Goal: Transaction & Acquisition: Purchase product/service

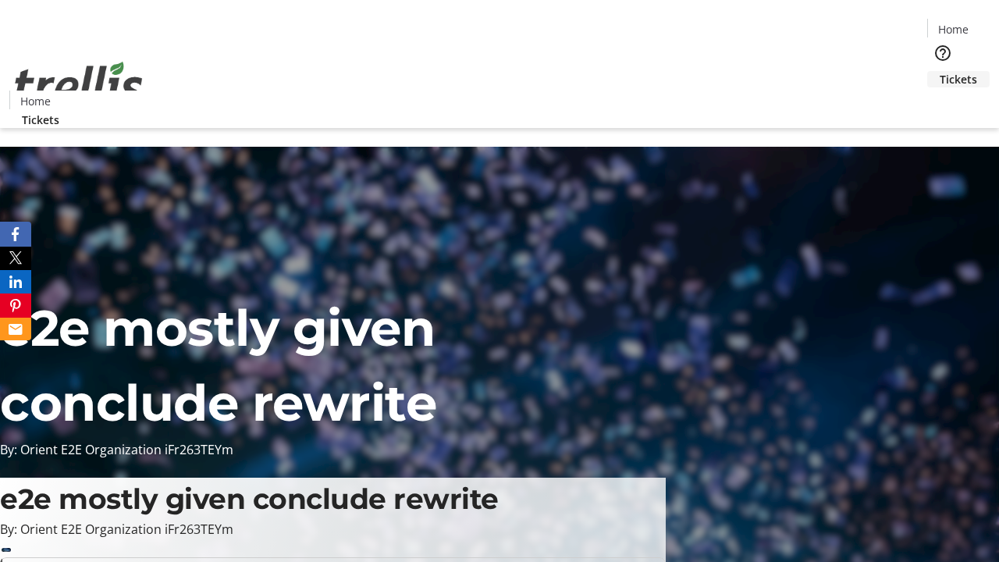
click at [940, 71] on span "Tickets" at bounding box center [958, 79] width 37 height 16
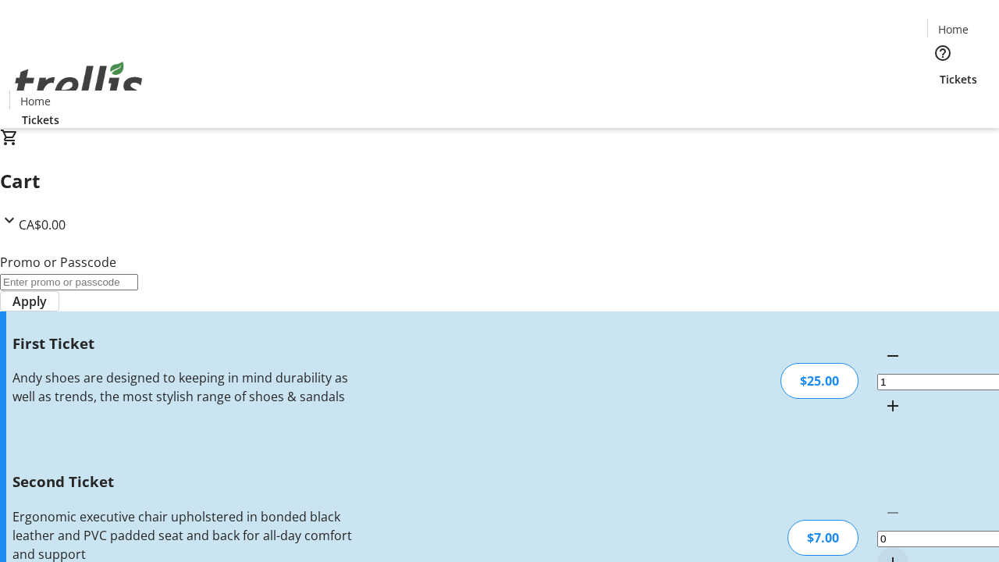
click at [883, 553] on mat-icon "Increment by one" at bounding box center [892, 562] width 19 height 19
type input "2"
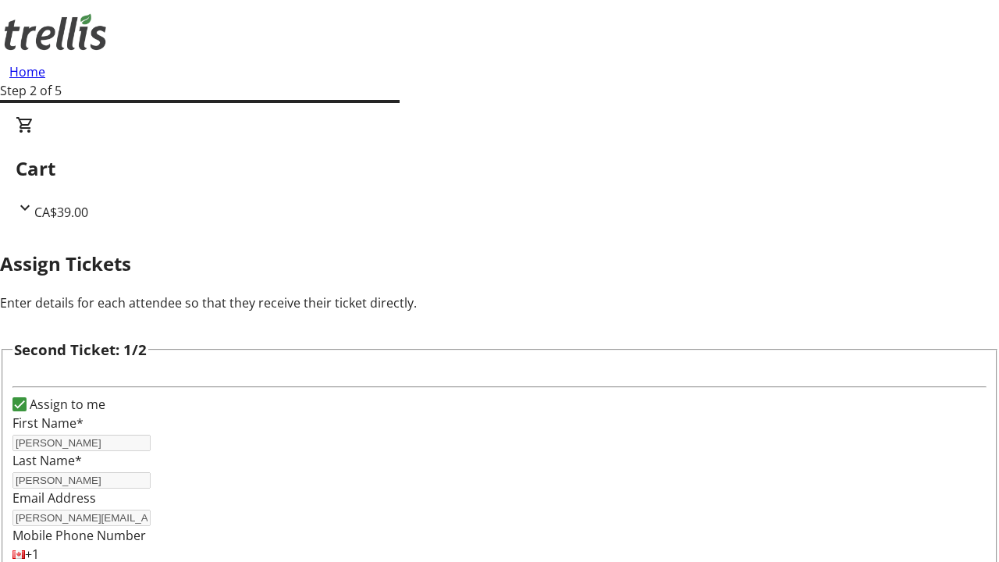
type input "[PERSON_NAME]"
type input "[PERSON_NAME][EMAIL_ADDRESS][DOMAIN_NAME]"
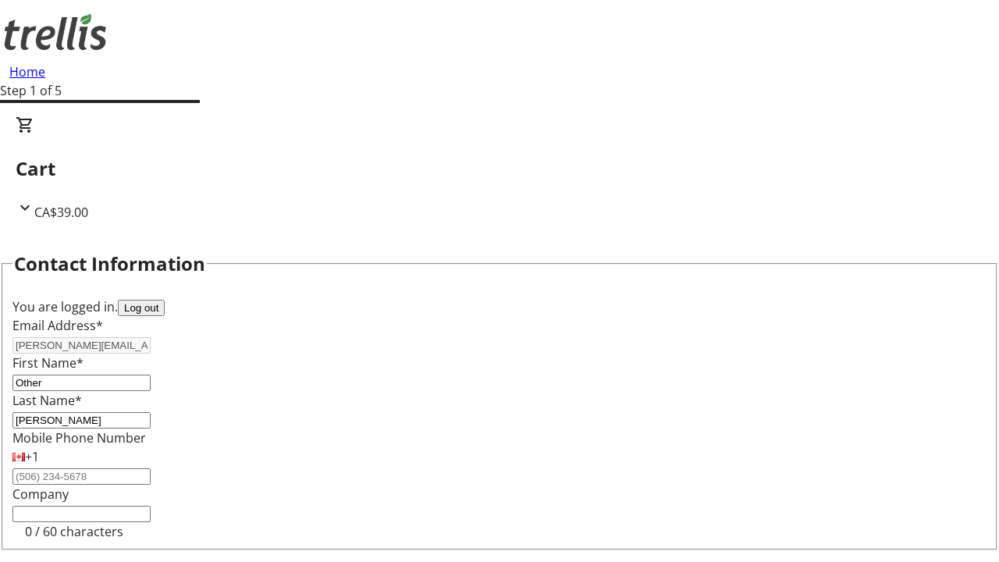
type input "Other"
type input "Name"
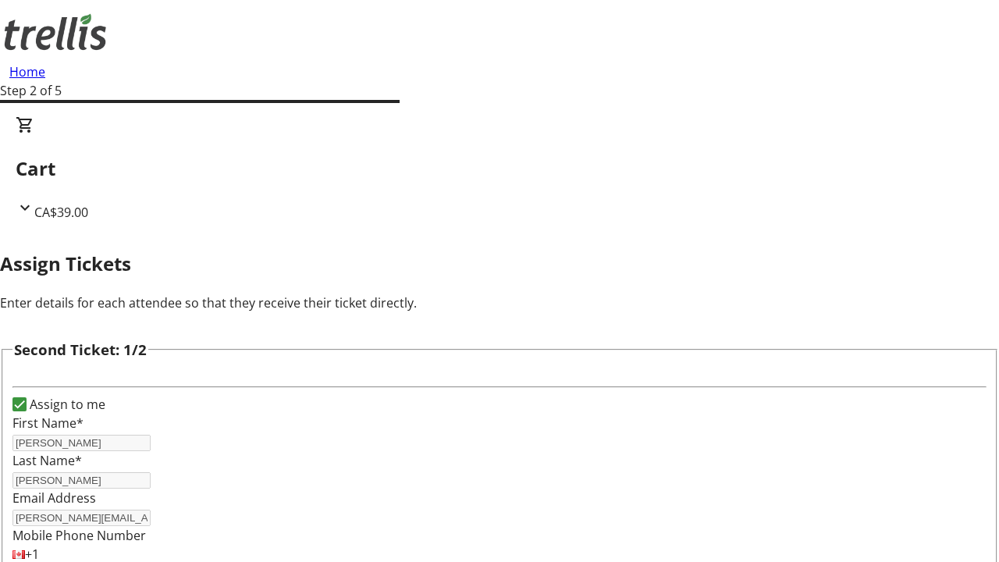
type input "New"
type input "Name"
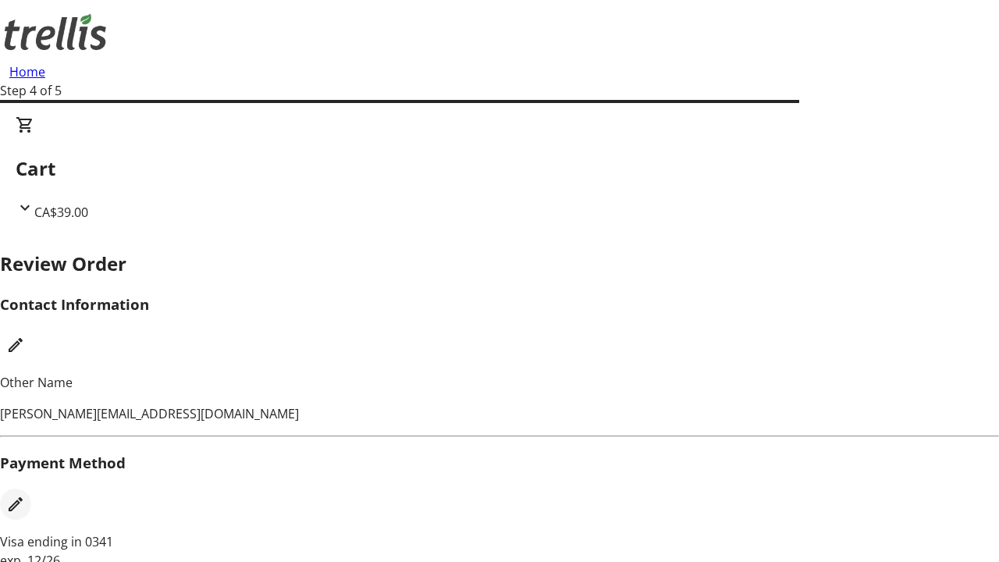
click at [25, 495] on mat-icon "Edit Payment Method" at bounding box center [15, 504] width 19 height 19
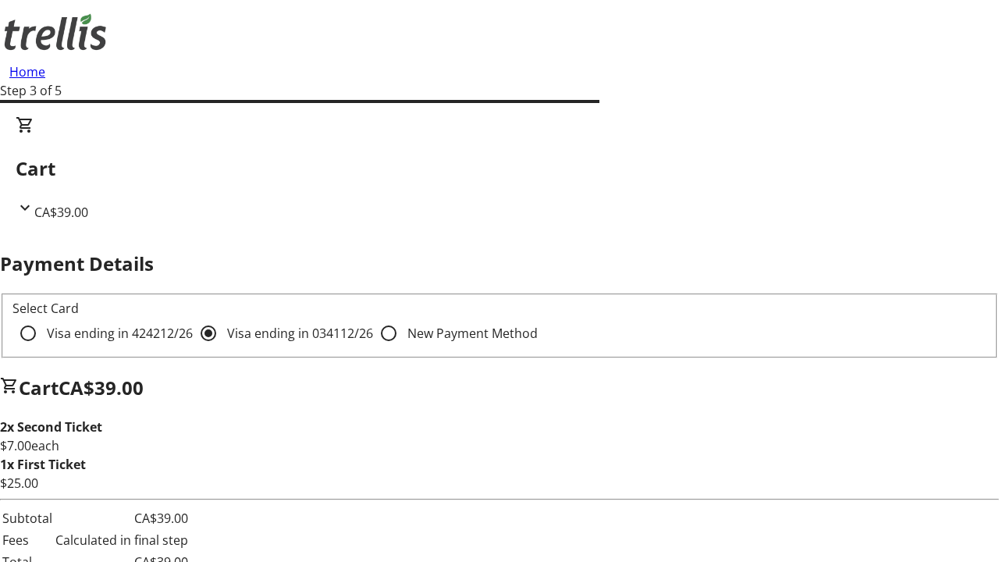
click at [44, 318] on input "Visa ending in 4242 12/26" at bounding box center [27, 333] width 31 height 31
radio input "true"
